Goal: Task Accomplishment & Management: Complete application form

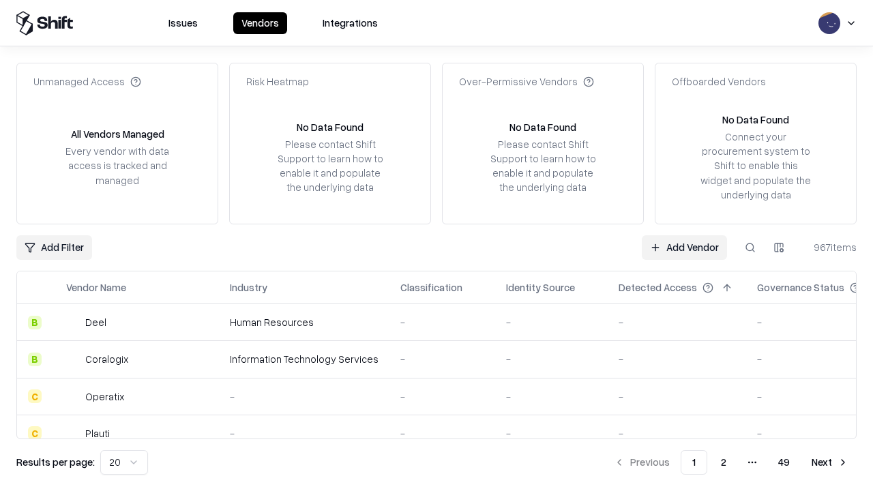
click at [684, 247] on link "Add Vendor" at bounding box center [684, 247] width 85 height 25
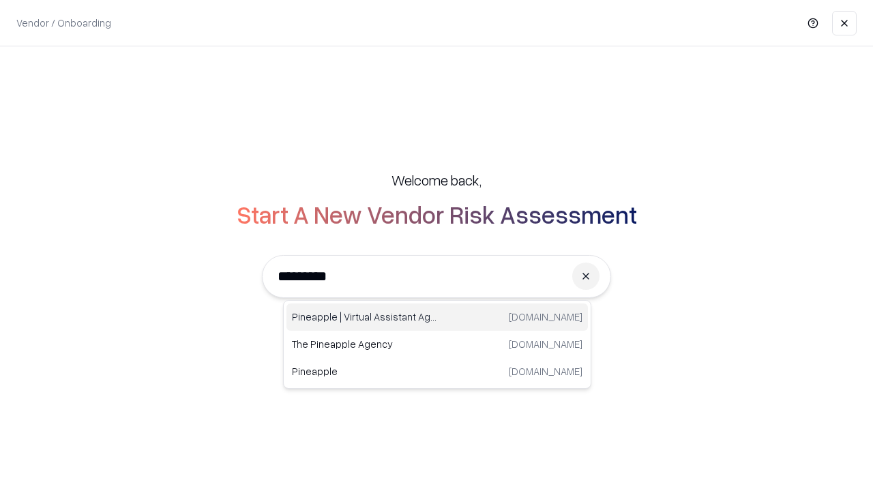
click at [437, 317] on div "Pineapple | Virtual Assistant Agency [DOMAIN_NAME]" at bounding box center [438, 317] width 302 height 27
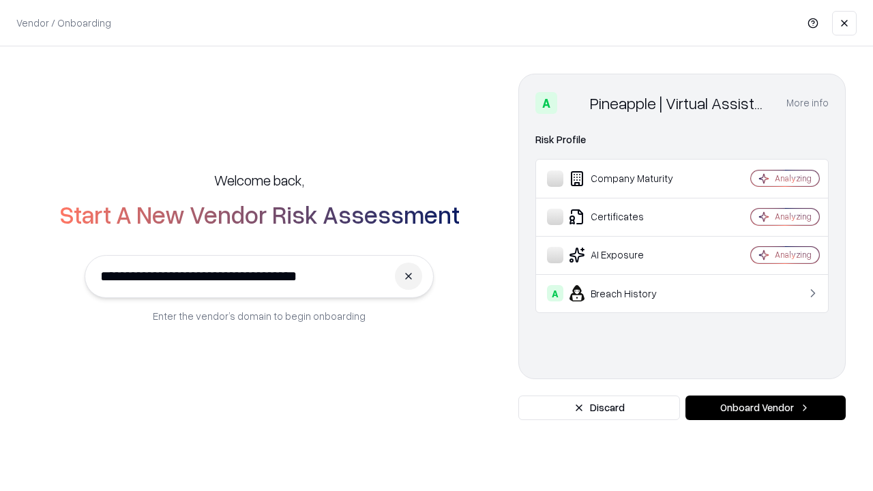
type input "**********"
click at [765, 408] on button "Onboard Vendor" at bounding box center [766, 408] width 160 height 25
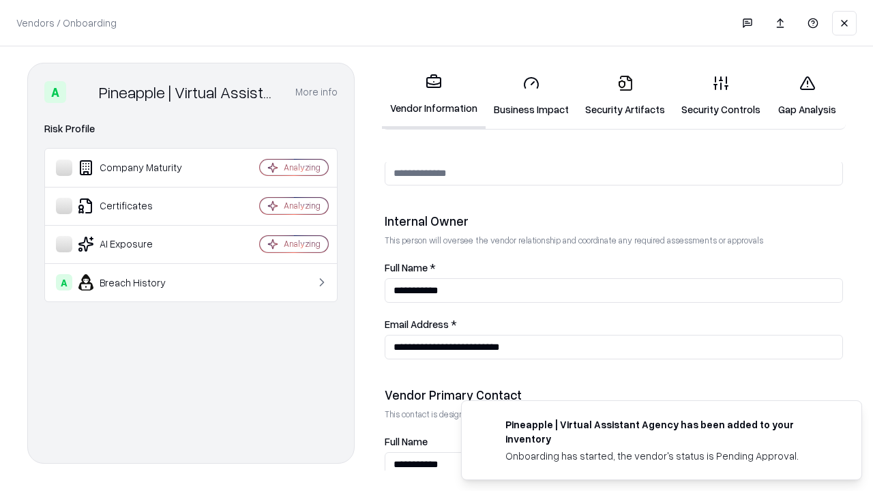
scroll to position [707, 0]
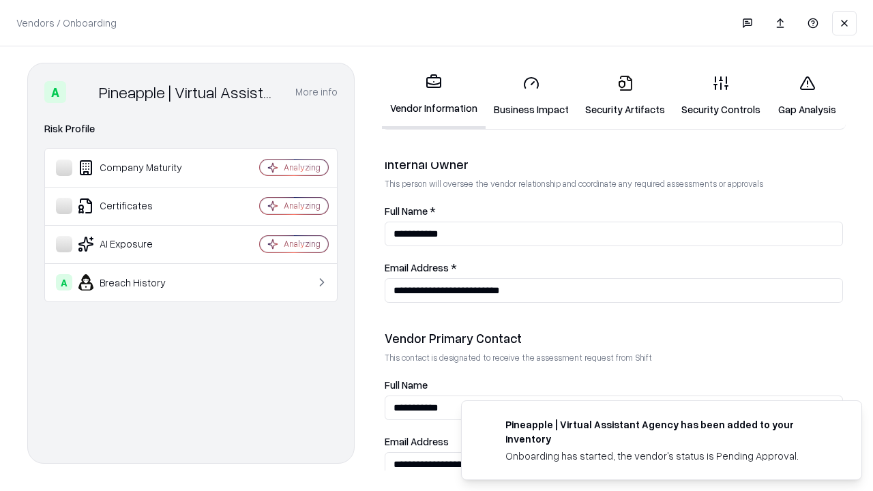
click at [625, 96] on link "Security Artifacts" at bounding box center [625, 95] width 96 height 63
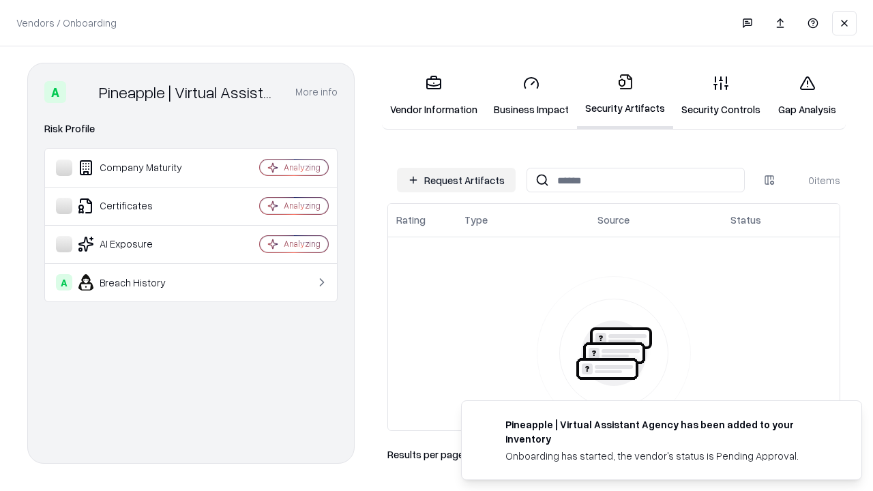
click at [456, 180] on button "Request Artifacts" at bounding box center [456, 180] width 119 height 25
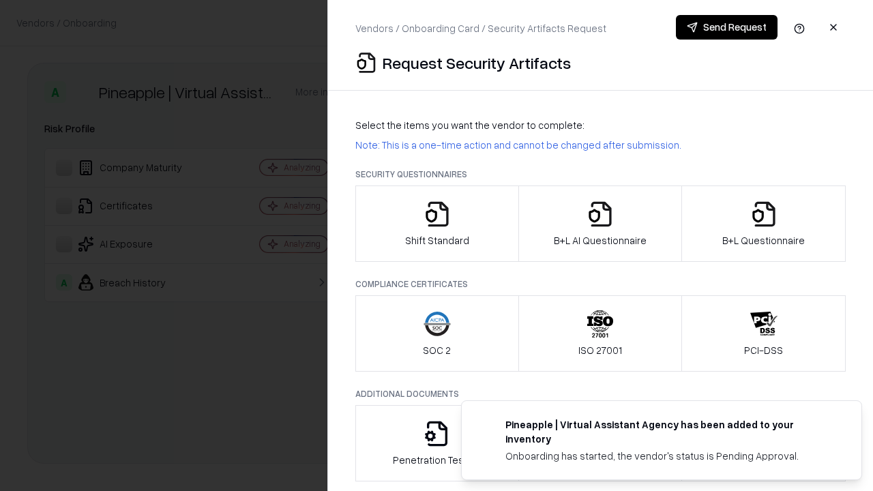
click at [763, 224] on icon "button" at bounding box center [763, 214] width 27 height 27
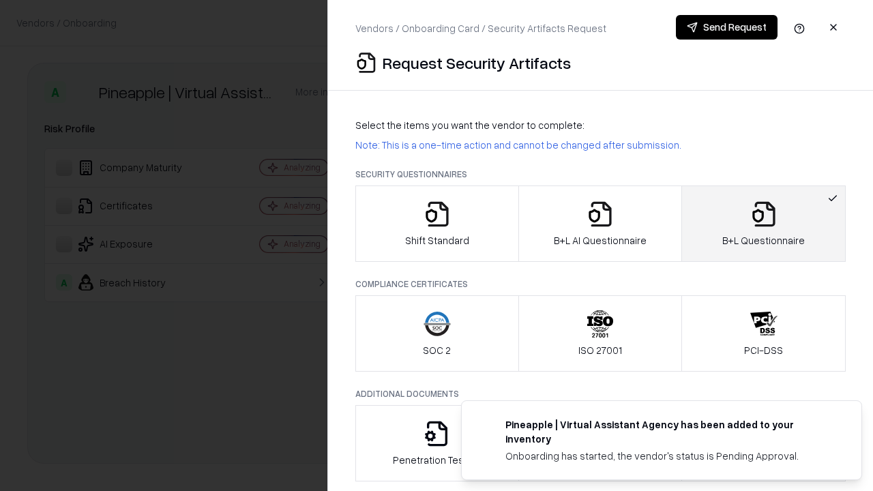
click at [600, 224] on icon "button" at bounding box center [600, 214] width 27 height 27
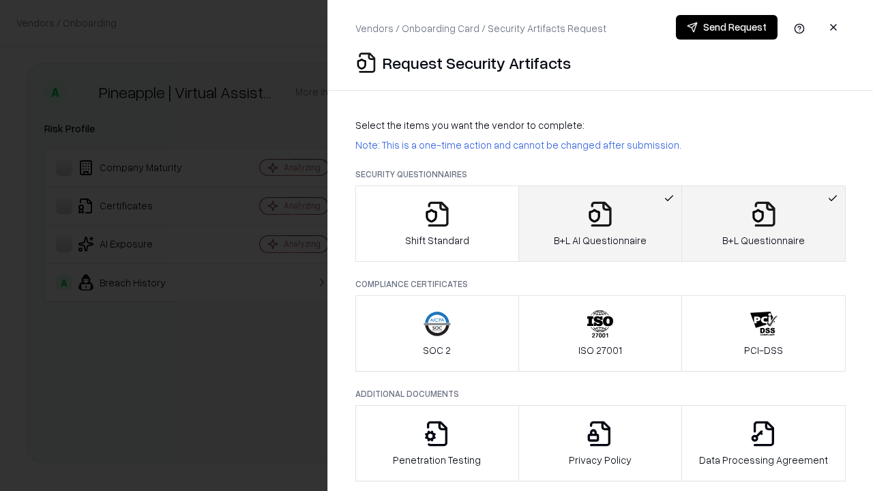
click at [727, 27] on button "Send Request" at bounding box center [727, 27] width 102 height 25
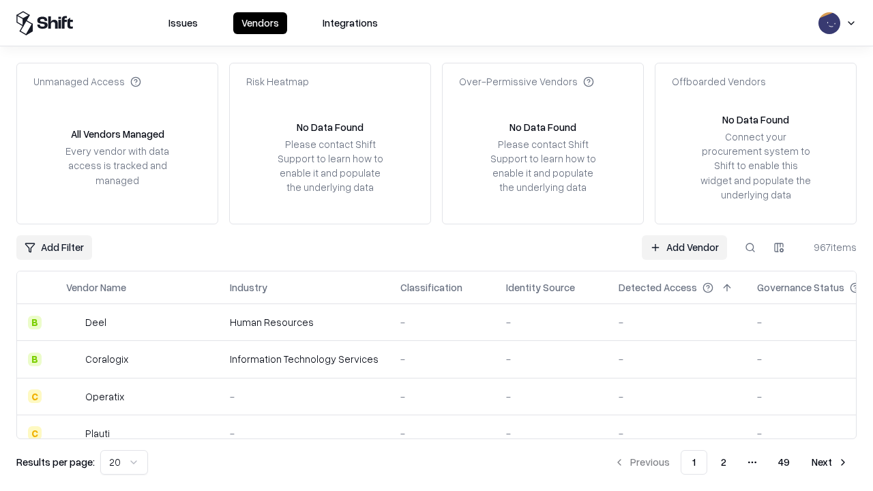
click at [684, 247] on link "Add Vendor" at bounding box center [684, 247] width 85 height 25
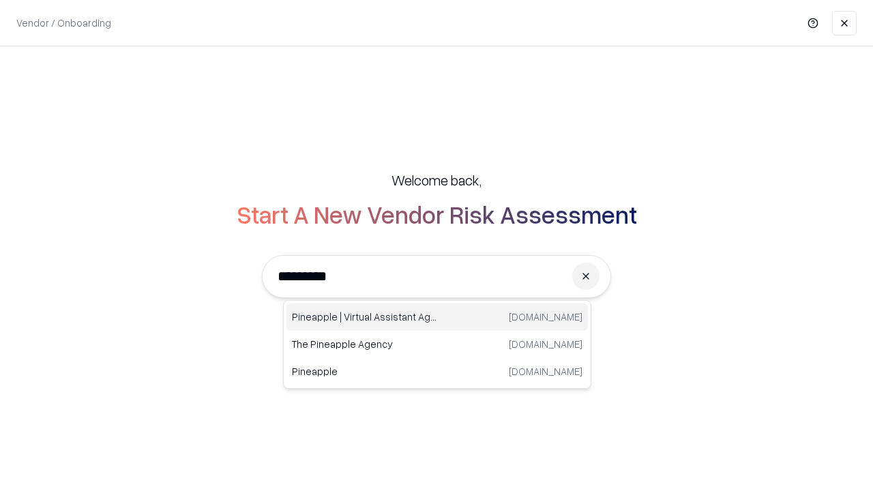
click at [437, 317] on div "Pineapple | Virtual Assistant Agency [DOMAIN_NAME]" at bounding box center [438, 317] width 302 height 27
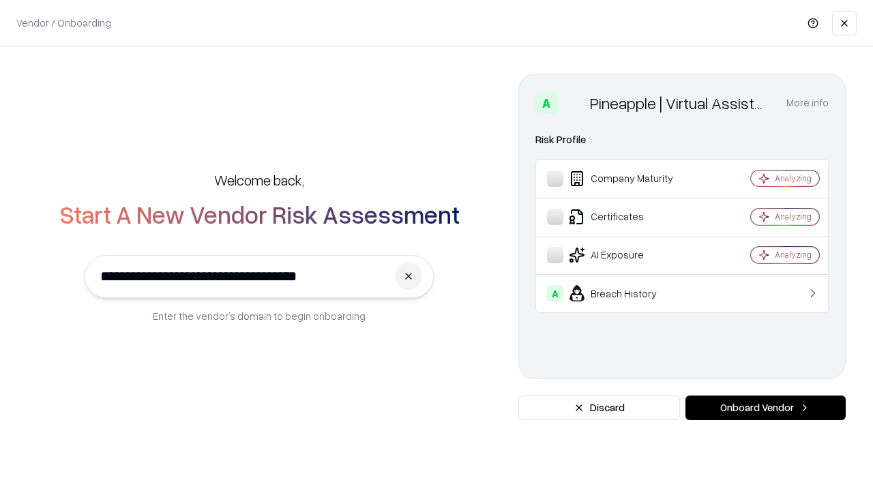
type input "**********"
click at [765, 408] on button "Onboard Vendor" at bounding box center [766, 408] width 160 height 25
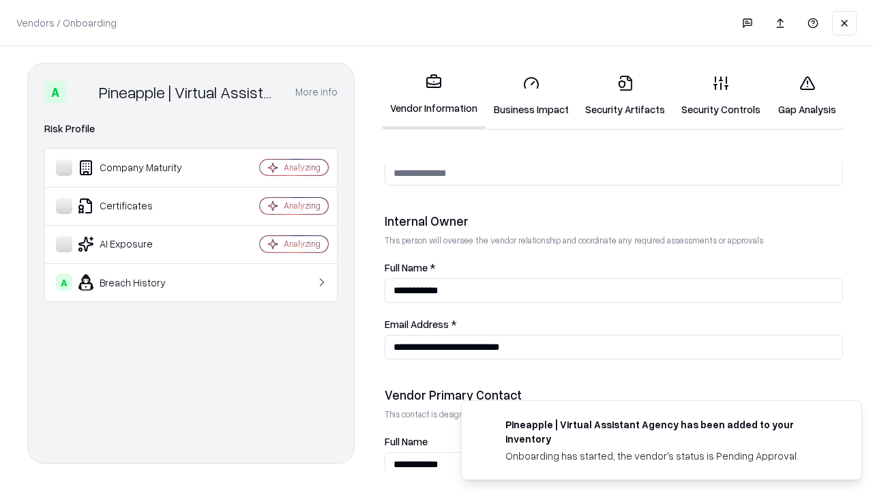
scroll to position [707, 0]
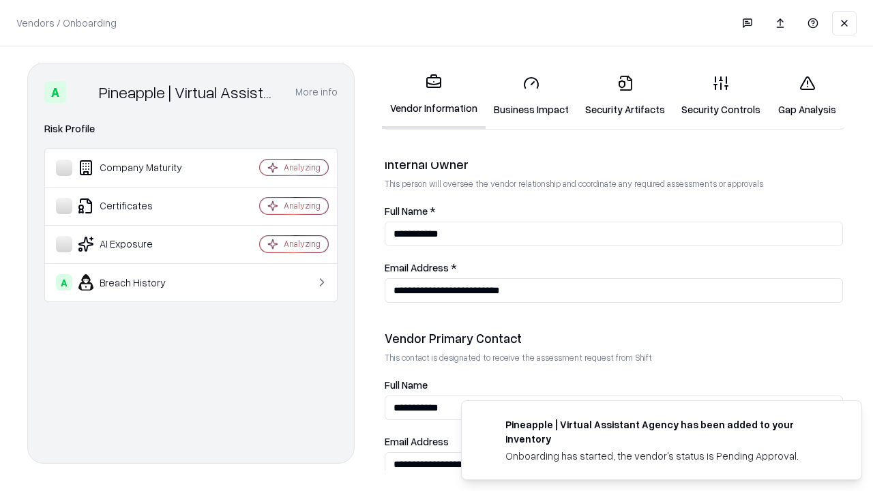
click at [807, 96] on link "Gap Analysis" at bounding box center [807, 95] width 77 height 63
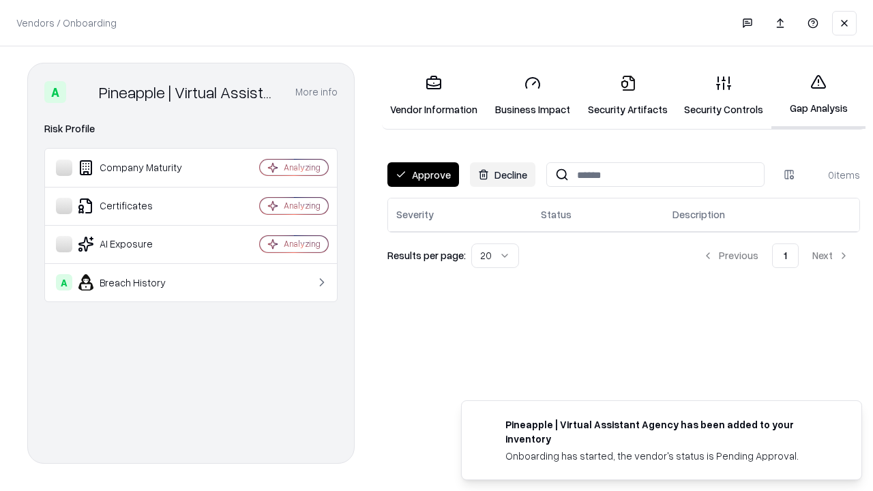
click at [423, 175] on button "Approve" at bounding box center [424, 174] width 72 height 25
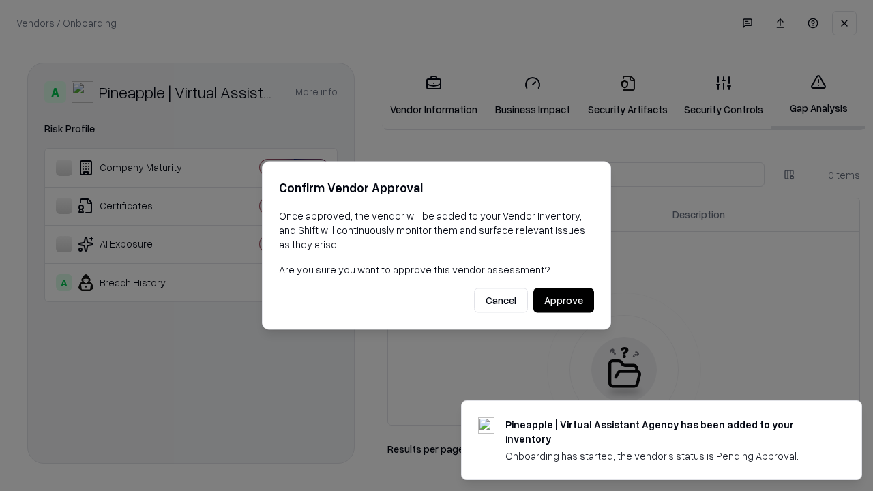
click at [564, 300] on button "Approve" at bounding box center [564, 301] width 61 height 25
